Goal: Entertainment & Leisure: Consume media (video, audio)

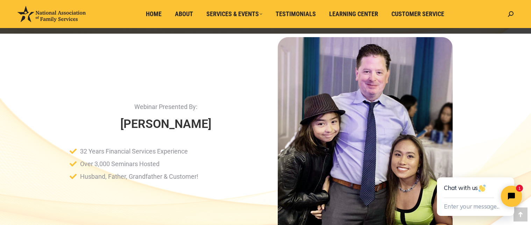
scroll to position [420, 0]
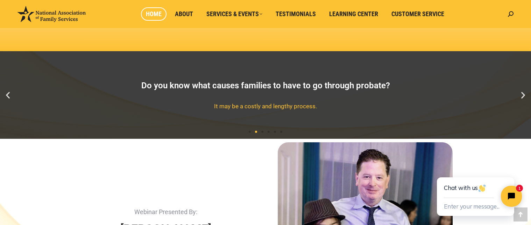
click at [153, 12] on span "Home" at bounding box center [154, 14] width 16 height 8
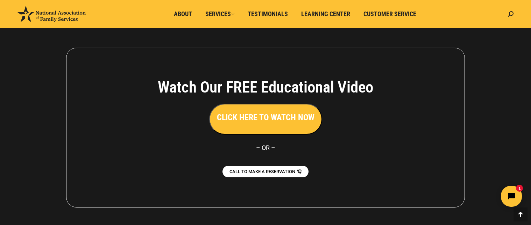
scroll to position [1575, 0]
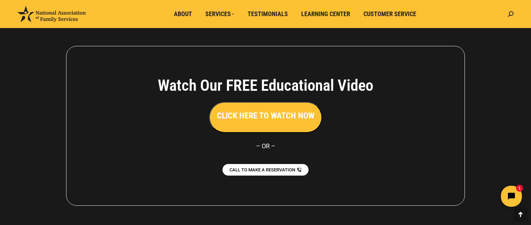
click at [266, 114] on h3 "CLICK HERE TO WATCH NOW" at bounding box center [266, 116] width 98 height 12
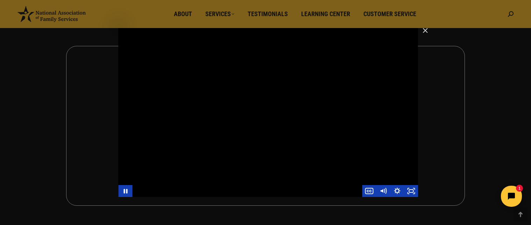
click at [183, 190] on div "Main Video - Full Webinar (Emma) Landon V1.4" at bounding box center [247, 191] width 230 height 12
click at [124, 192] on icon "Pause" at bounding box center [125, 191] width 5 height 6
click at [127, 191] on icon "Play Video" at bounding box center [126, 191] width 4 height 6
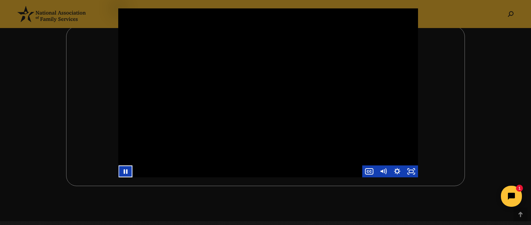
scroll to position [1571, 0]
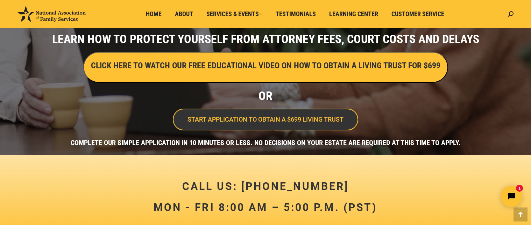
scroll to position [272, 0]
